Goal: Task Accomplishment & Management: Manage account settings

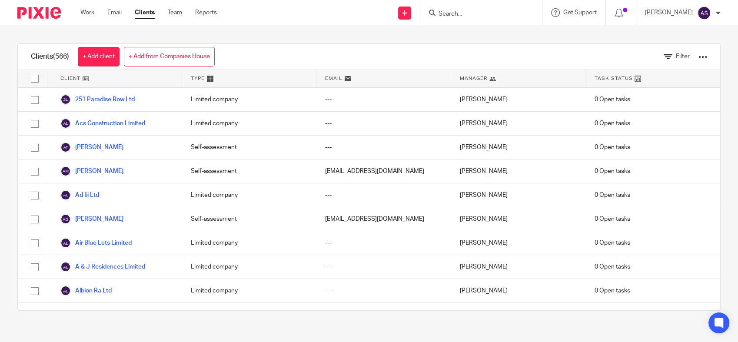
click at [93, 18] on div "Work Email Clients Team Reports Work Email Clients Team Reports Settings" at bounding box center [151, 13] width 158 height 26
click at [90, 15] on link "Work" at bounding box center [87, 12] width 14 height 9
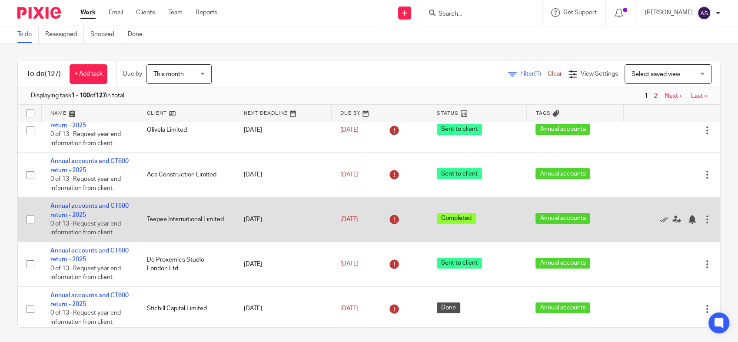
scroll to position [241, 0]
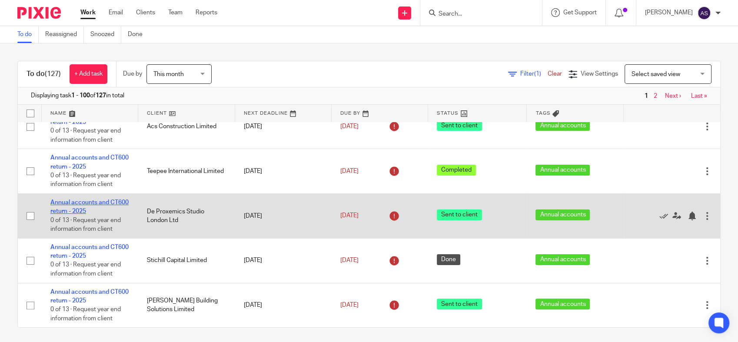
click at [93, 213] on link "Annual accounts and CT600 return - 2025" at bounding box center [89, 206] width 78 height 15
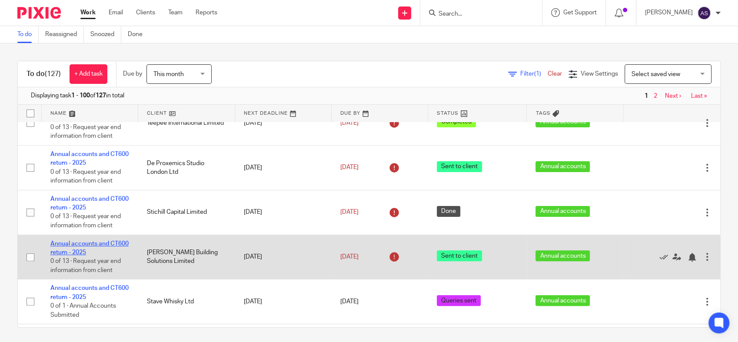
click at [91, 253] on link "Annual accounts and CT600 return - 2025" at bounding box center [89, 248] width 78 height 15
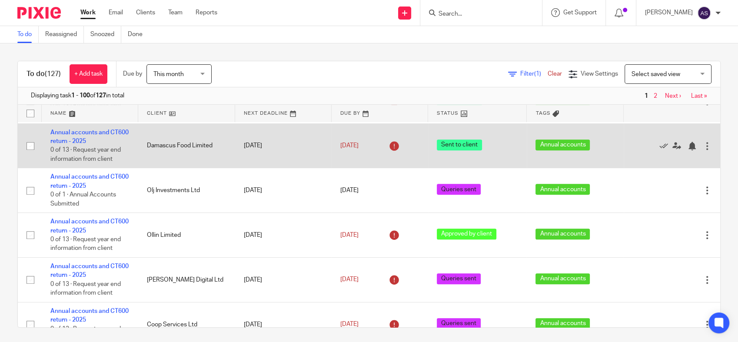
scroll to position [628, 0]
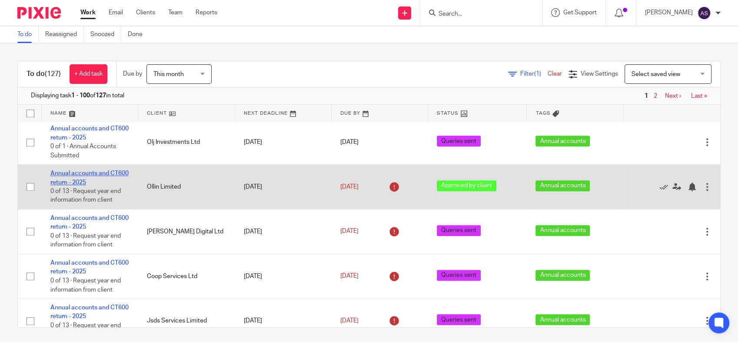
click at [73, 184] on link "Annual accounts and CT600 return - 2025" at bounding box center [89, 177] width 78 height 15
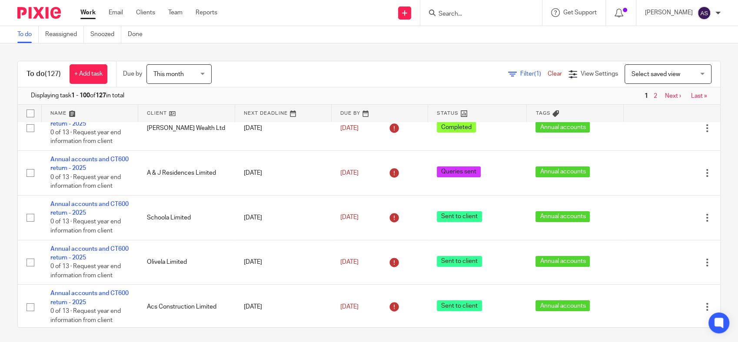
scroll to position [0, 0]
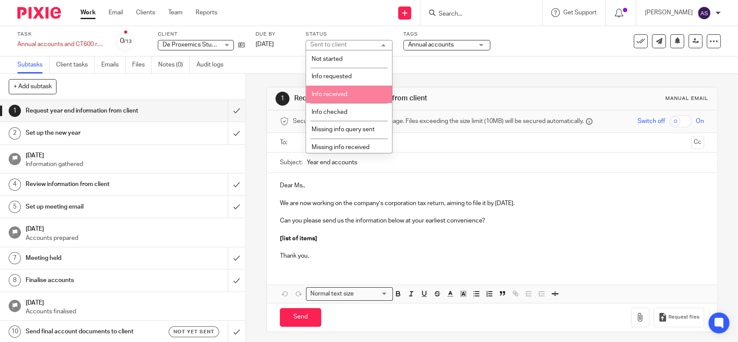
scroll to position [154, 0]
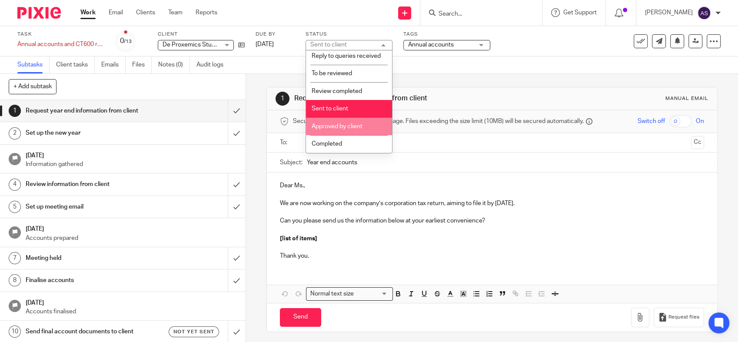
click at [323, 123] on span "Approved by client" at bounding box center [337, 126] width 51 height 6
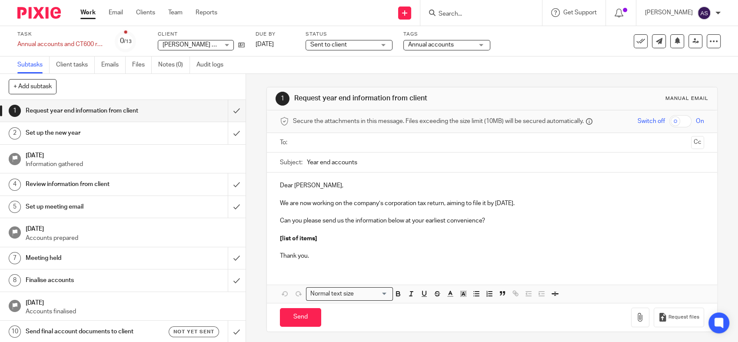
click at [350, 46] on span "Sent to client" at bounding box center [342, 44] width 65 height 9
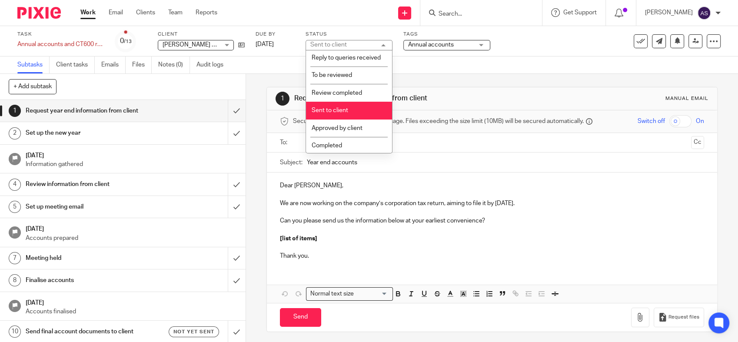
scroll to position [154, 0]
click at [345, 130] on li "Approved by client" at bounding box center [349, 127] width 86 height 18
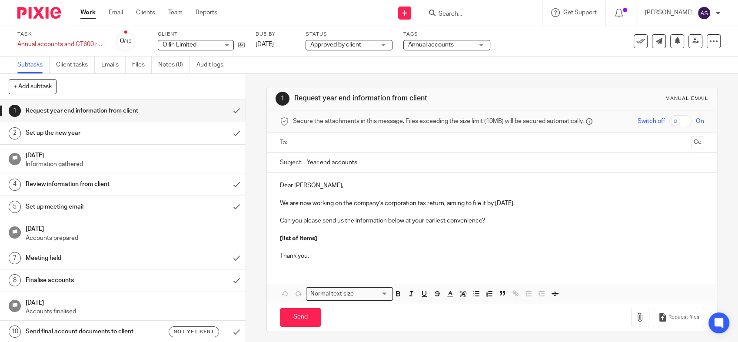
click at [339, 39] on div "Status Approved by client Approved by client Not started Info requested Info re…" at bounding box center [349, 41] width 87 height 21
click at [339, 44] on span "Approved by client" at bounding box center [335, 45] width 51 height 6
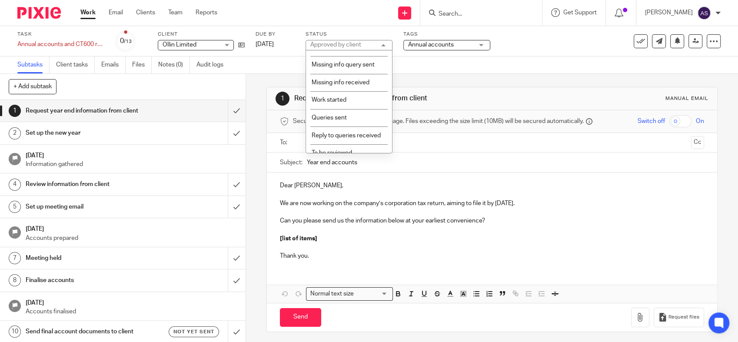
scroll to position [154, 0]
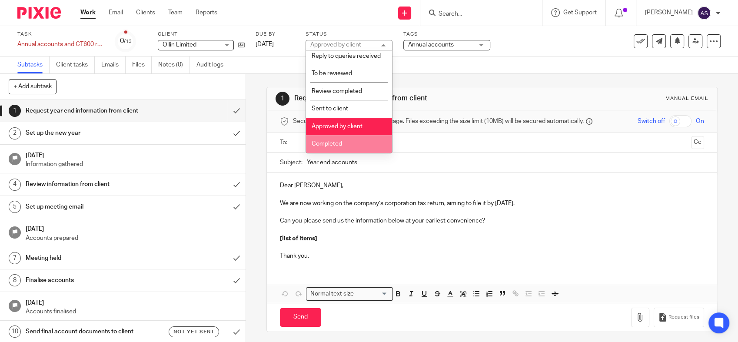
click at [324, 137] on li "Completed" at bounding box center [349, 144] width 86 height 18
